Goal: Task Accomplishment & Management: Complete application form

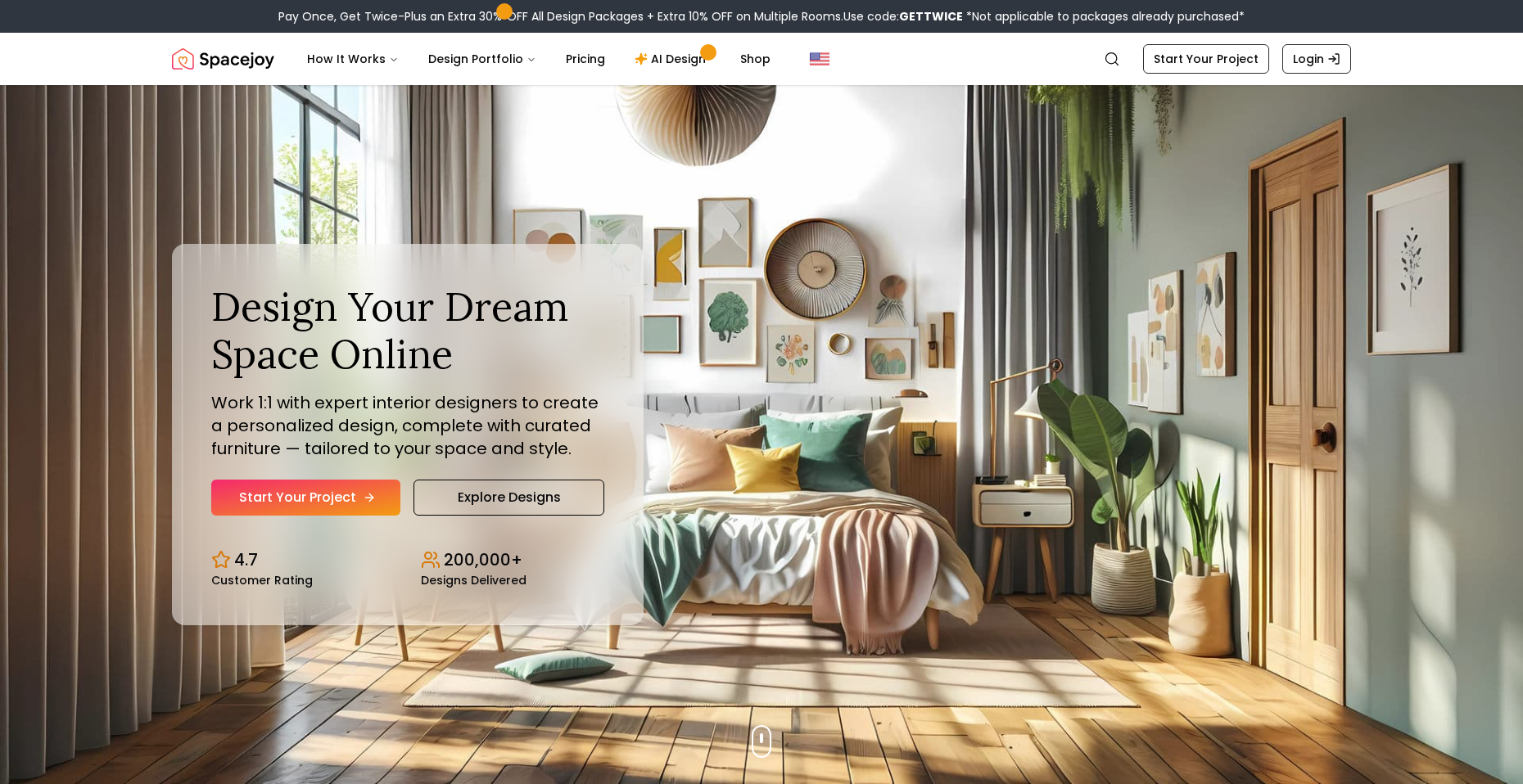
click at [328, 494] on link "Start Your Project" at bounding box center [306, 498] width 190 height 36
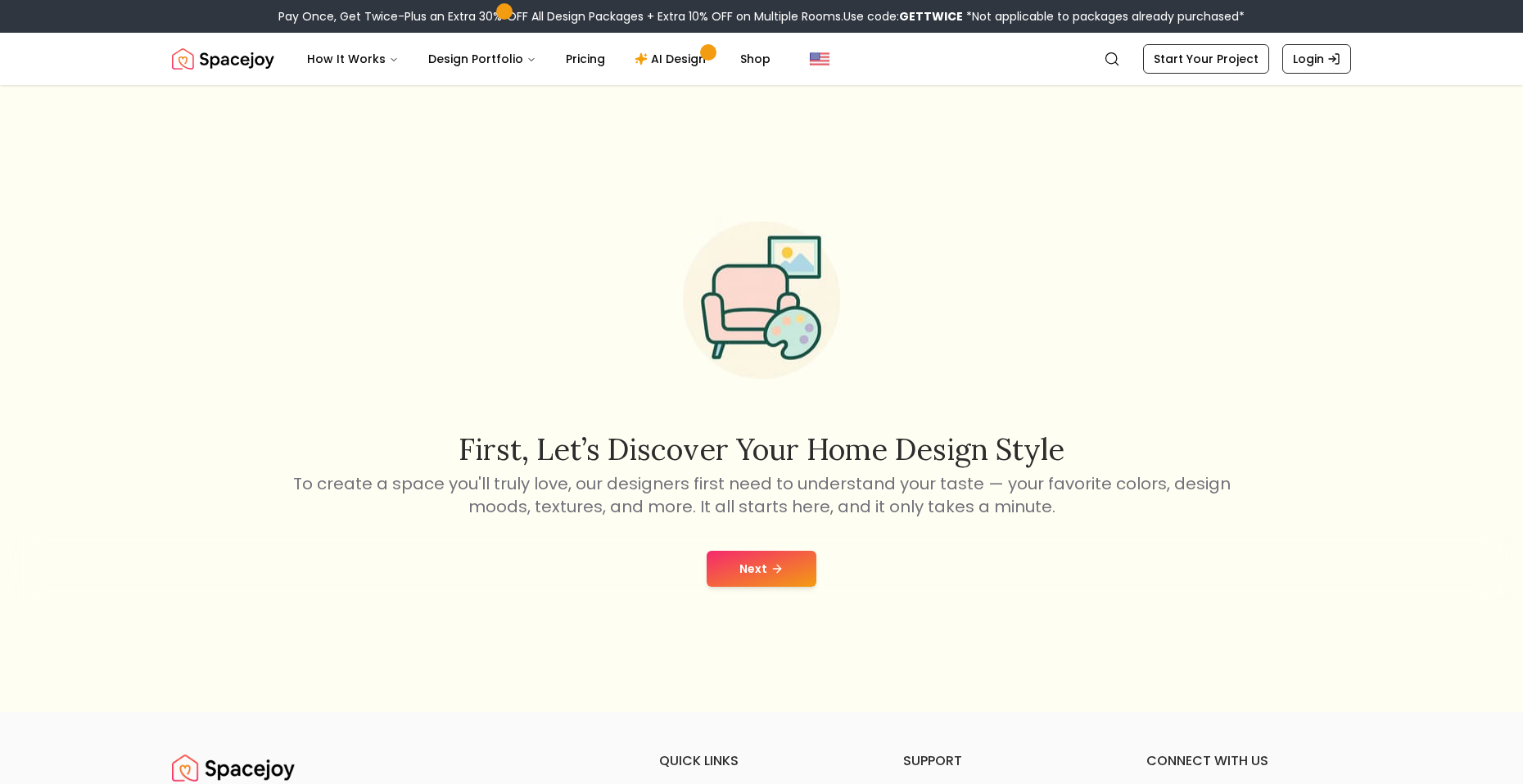
click at [779, 557] on button "Next" at bounding box center [761, 569] width 110 height 36
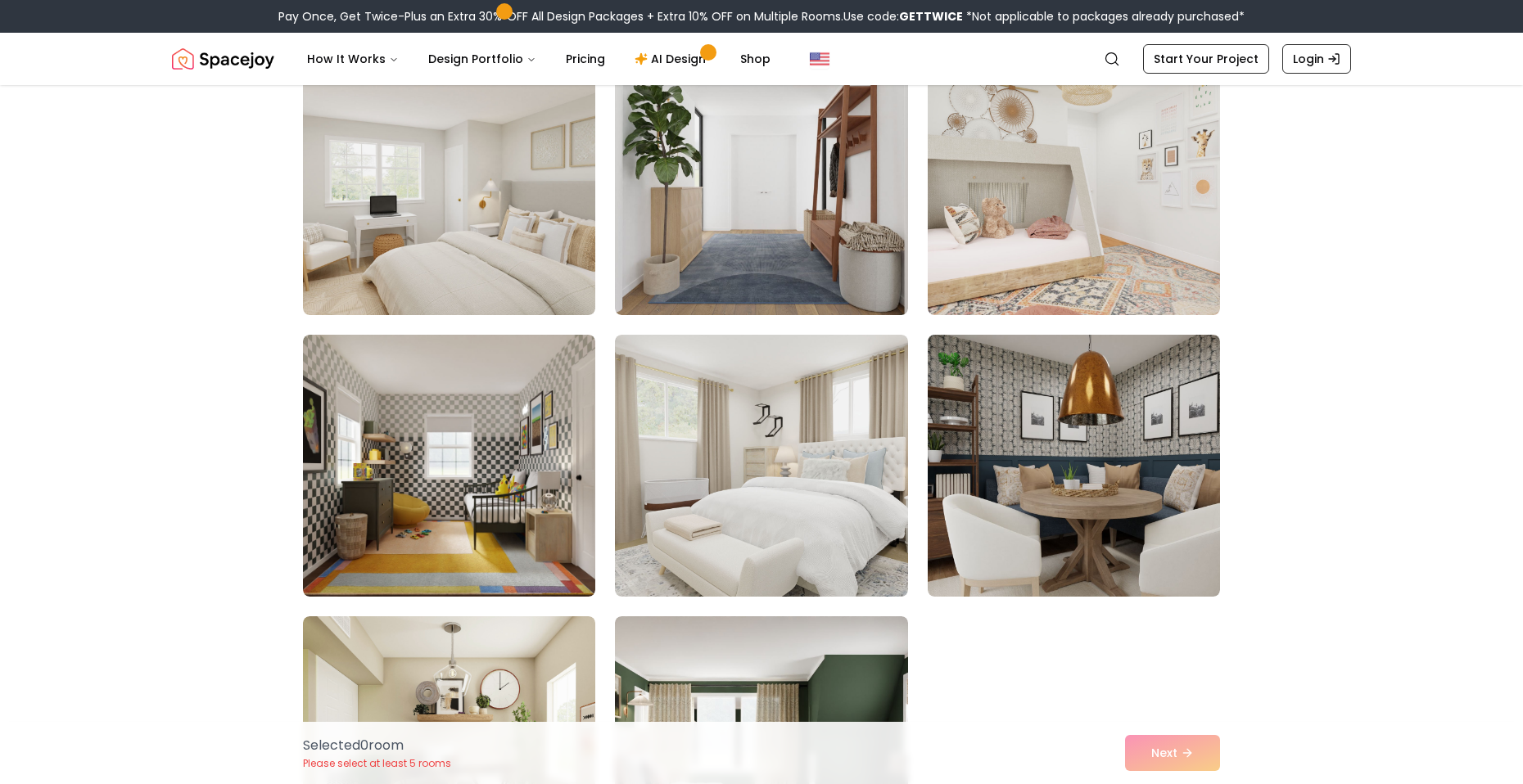
scroll to position [1310, 0]
